Goal: Use online tool/utility

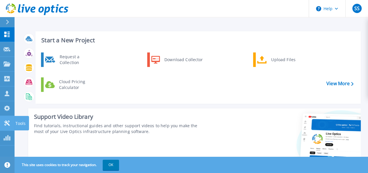
click at [8, 123] on icon at bounding box center [6, 124] width 7 height 6
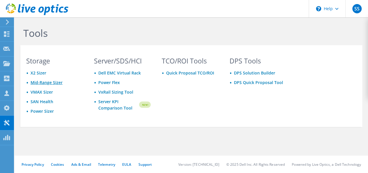
click at [48, 85] on link "Mid-Range Sizer" at bounding box center [47, 83] width 32 height 6
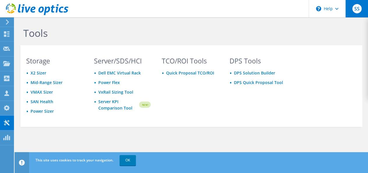
click at [352, 11] on div "SS" at bounding box center [356, 8] width 23 height 17
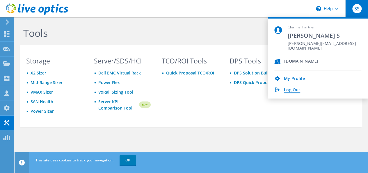
click at [291, 91] on link "Log Out" at bounding box center [292, 91] width 16 height 6
